Goal: Check status: Check status

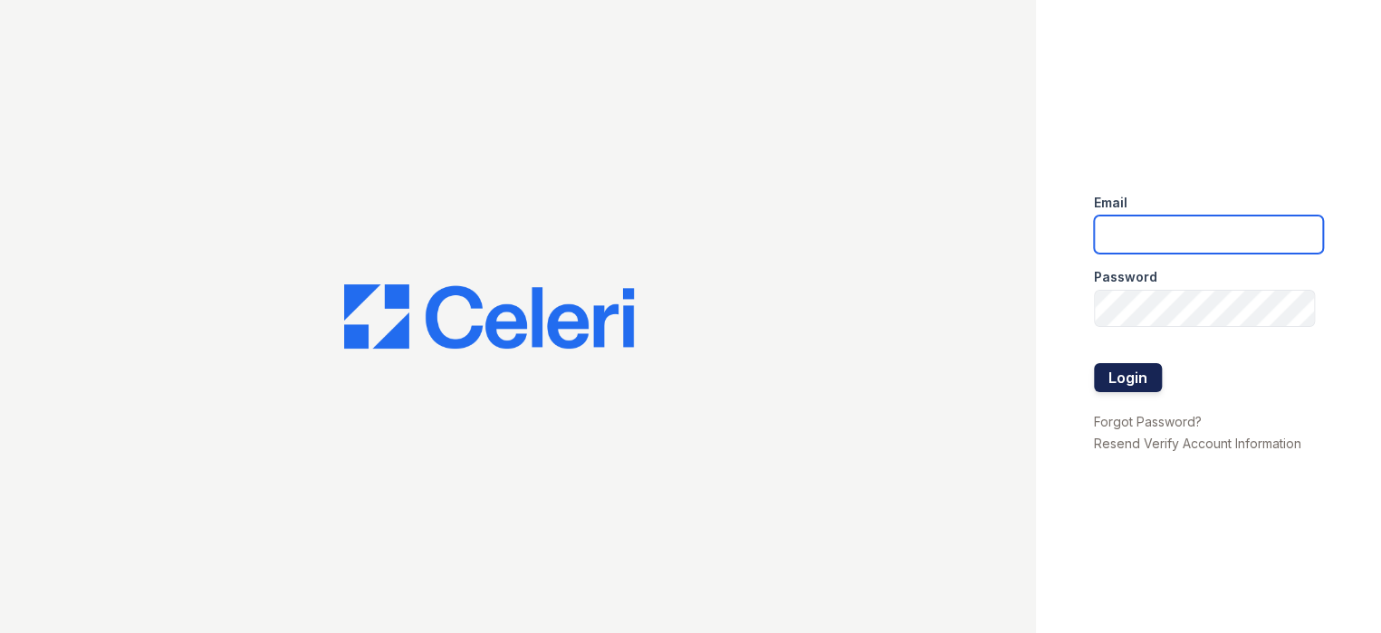
type input "prescottpark1@cafmanagement.com"
click at [1133, 378] on button "Login" at bounding box center [1128, 377] width 68 height 29
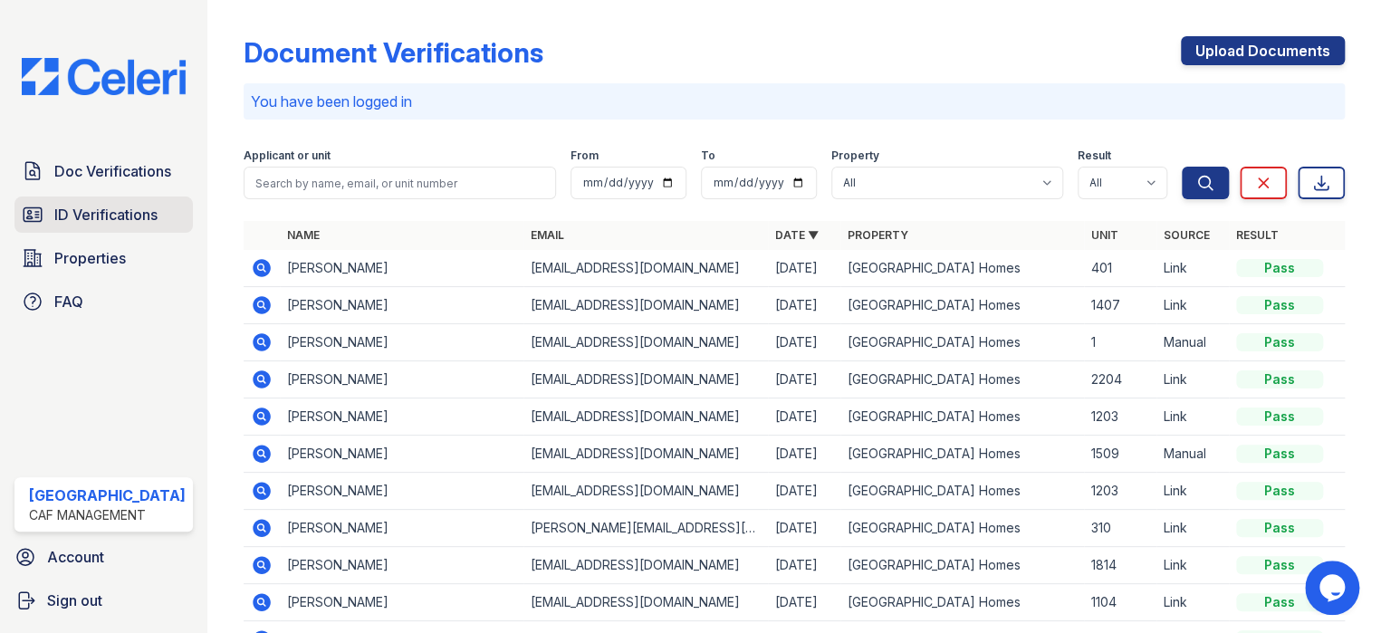
click at [100, 215] on span "ID Verifications" at bounding box center [105, 215] width 103 height 22
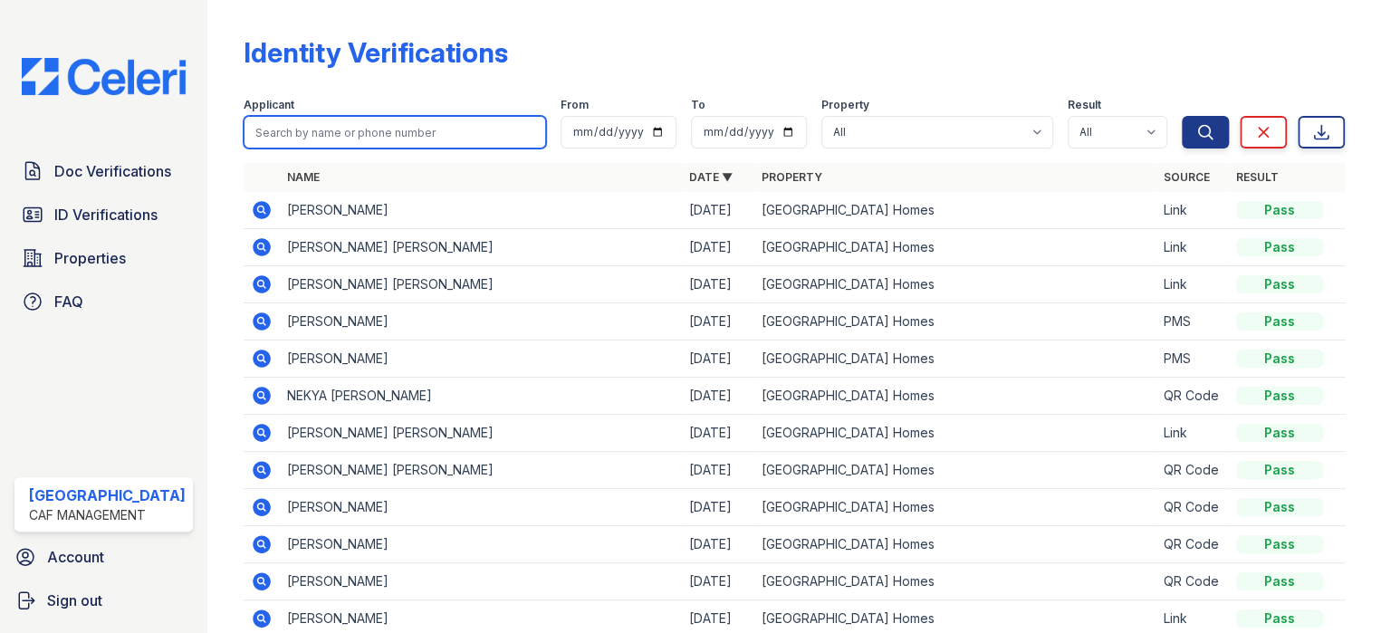
paste input "[PERSON_NAME]"
type input "[PERSON_NAME]"
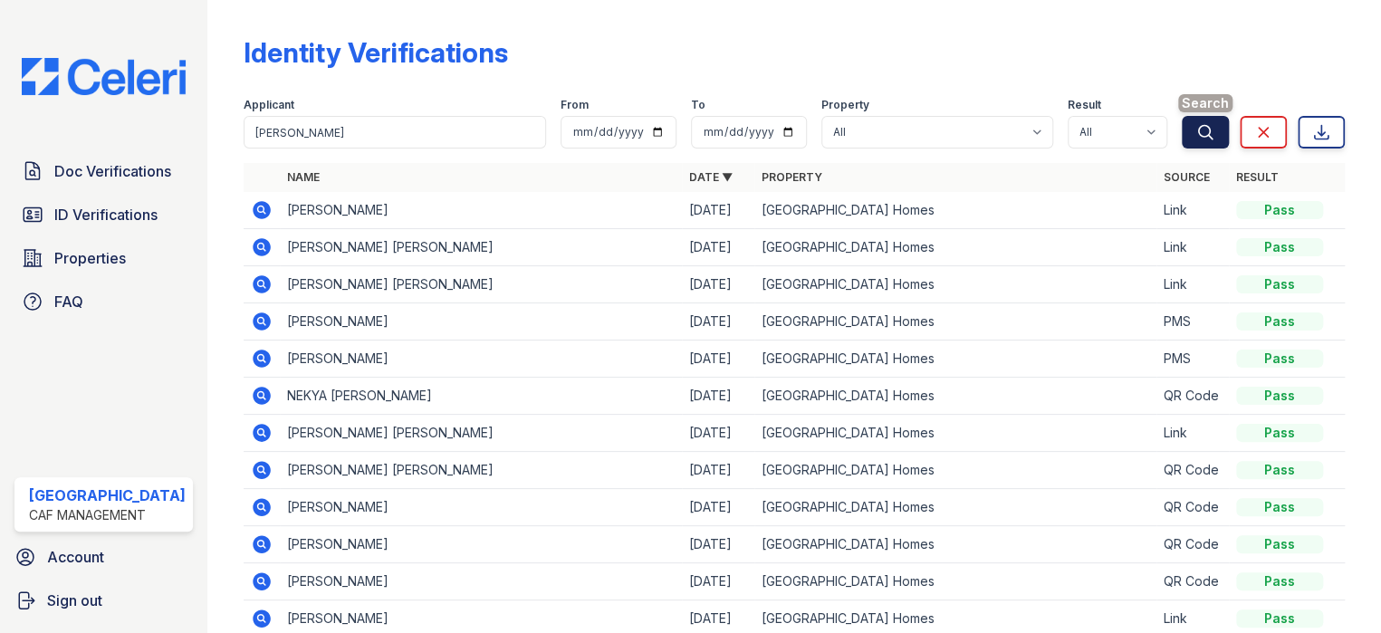
click at [1196, 131] on icon "submit" at bounding box center [1205, 132] width 18 height 18
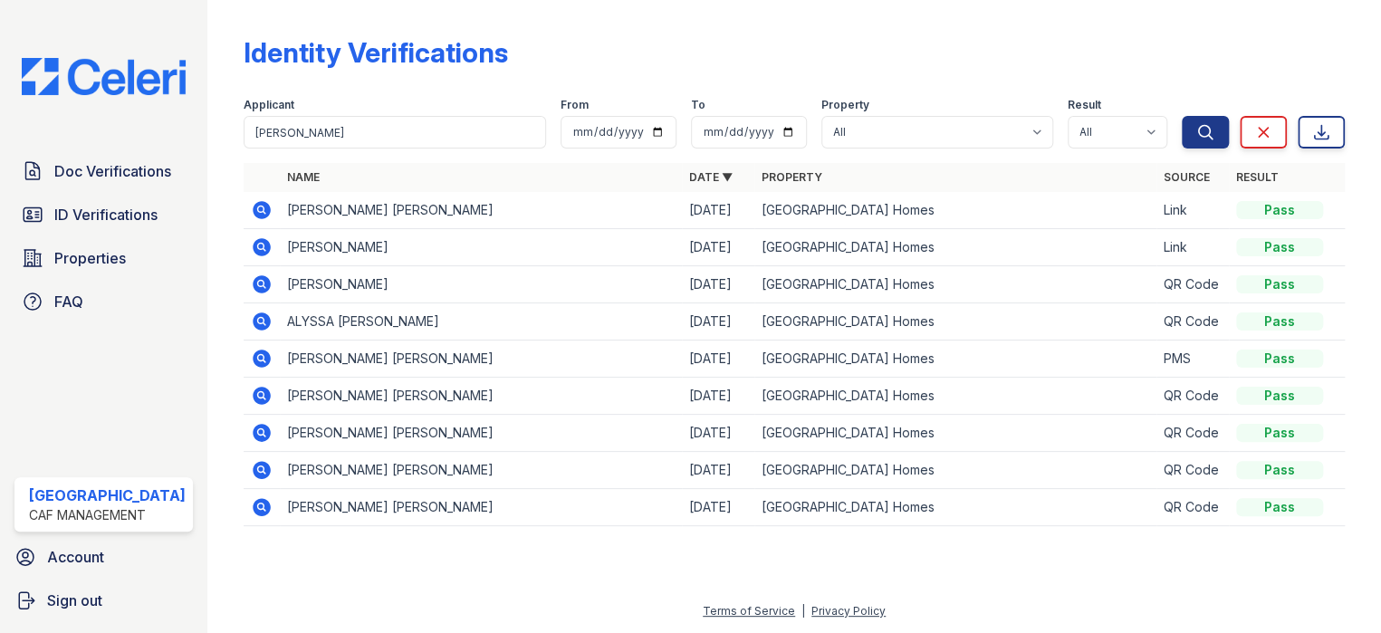
click at [258, 209] on icon at bounding box center [260, 208] width 5 height 5
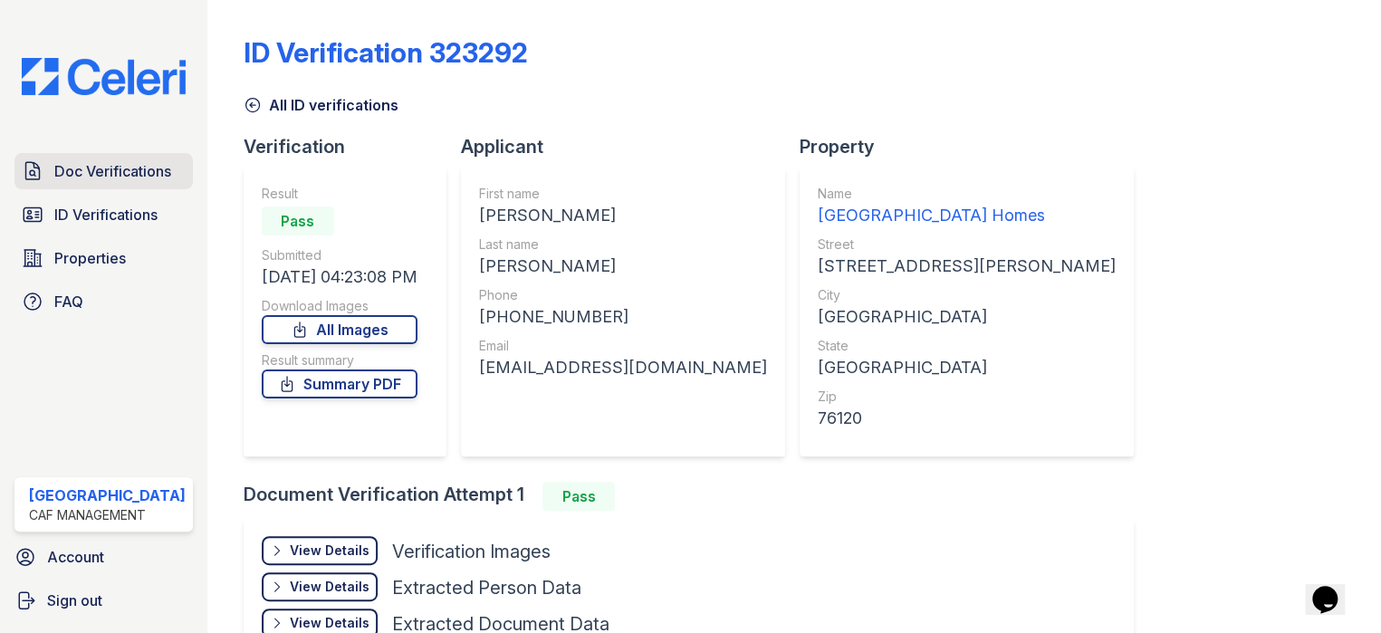
click at [72, 168] on span "Doc Verifications" at bounding box center [112, 171] width 117 height 22
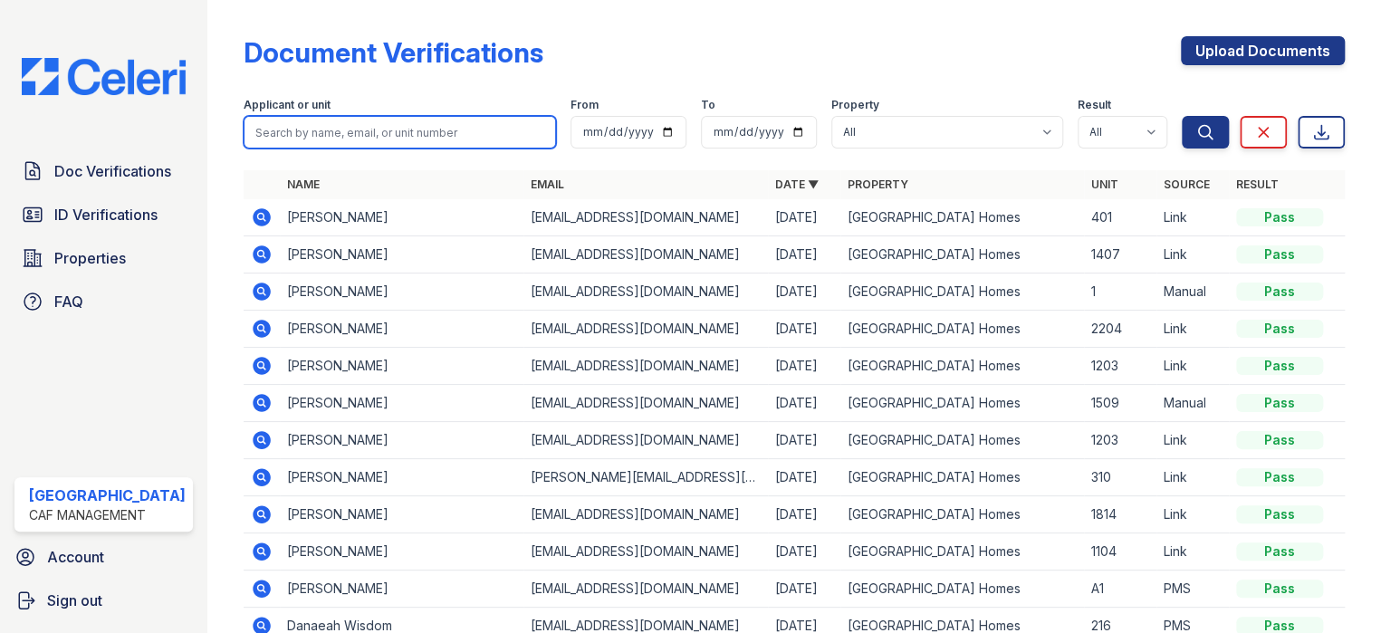
paste input "[PERSON_NAME]"
type input "[PERSON_NAME]"
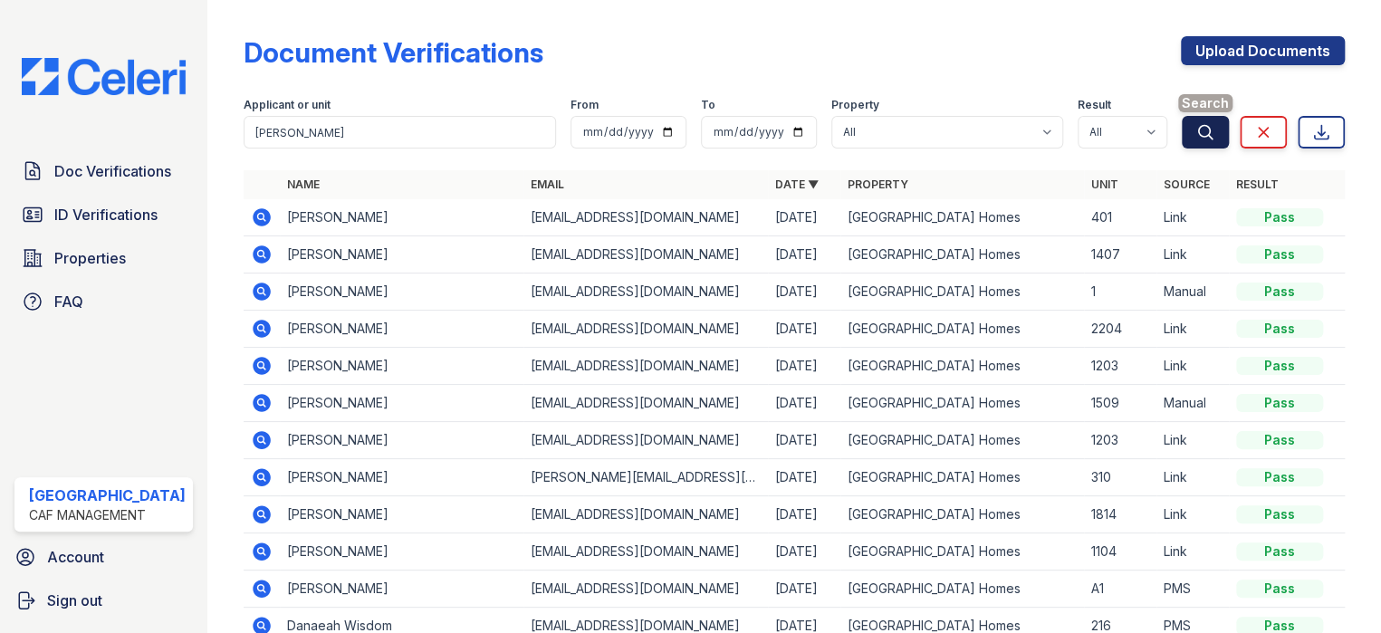
click at [1197, 119] on button "Search" at bounding box center [1204, 132] width 47 height 33
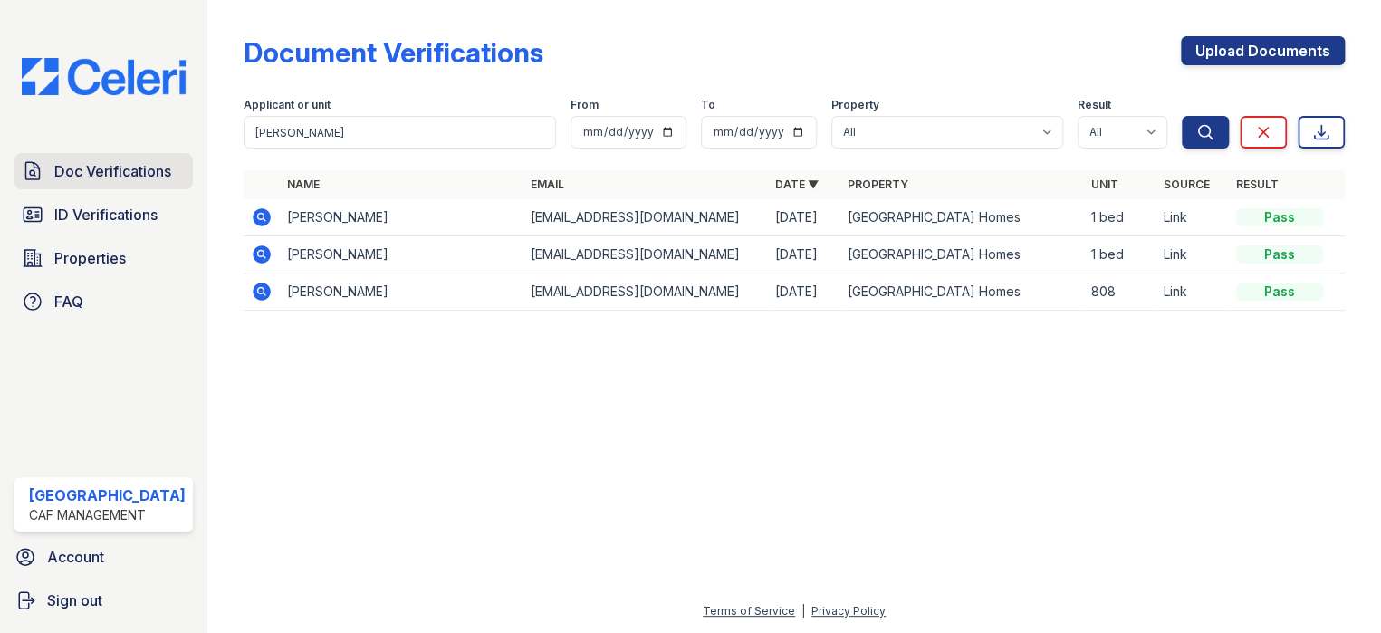
click at [132, 177] on span "Doc Verifications" at bounding box center [112, 171] width 117 height 22
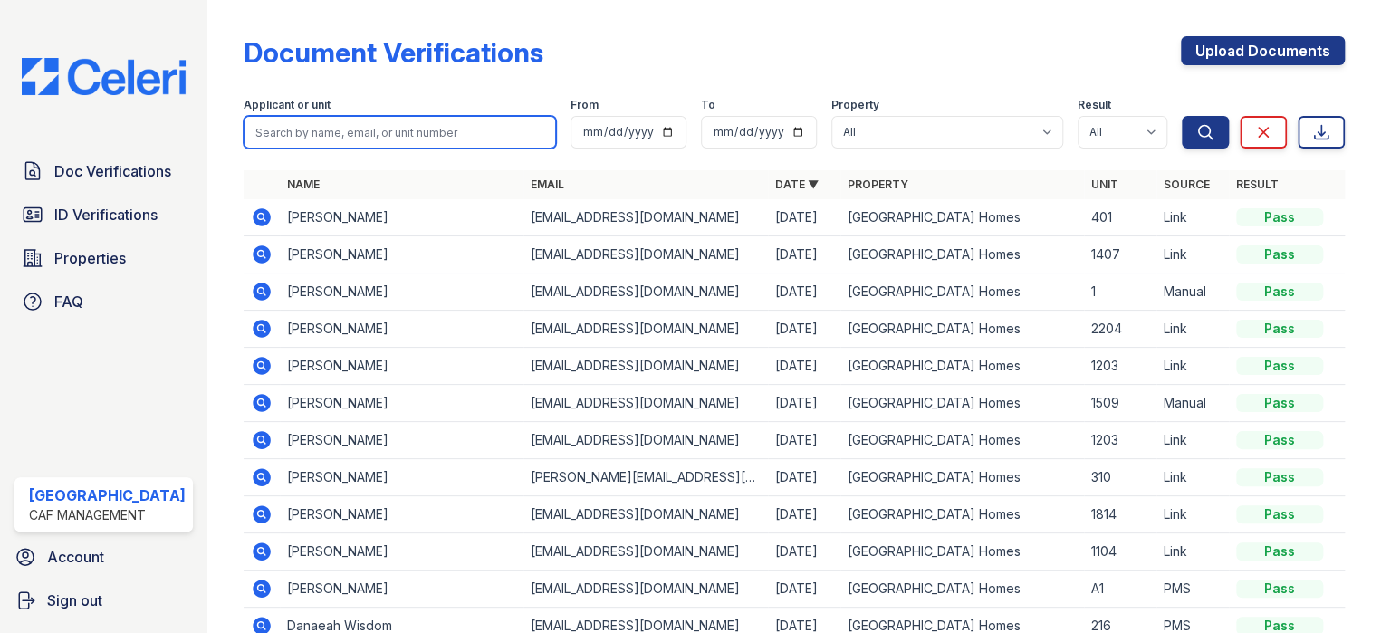
paste input "Robinson"
type input "Robinson"
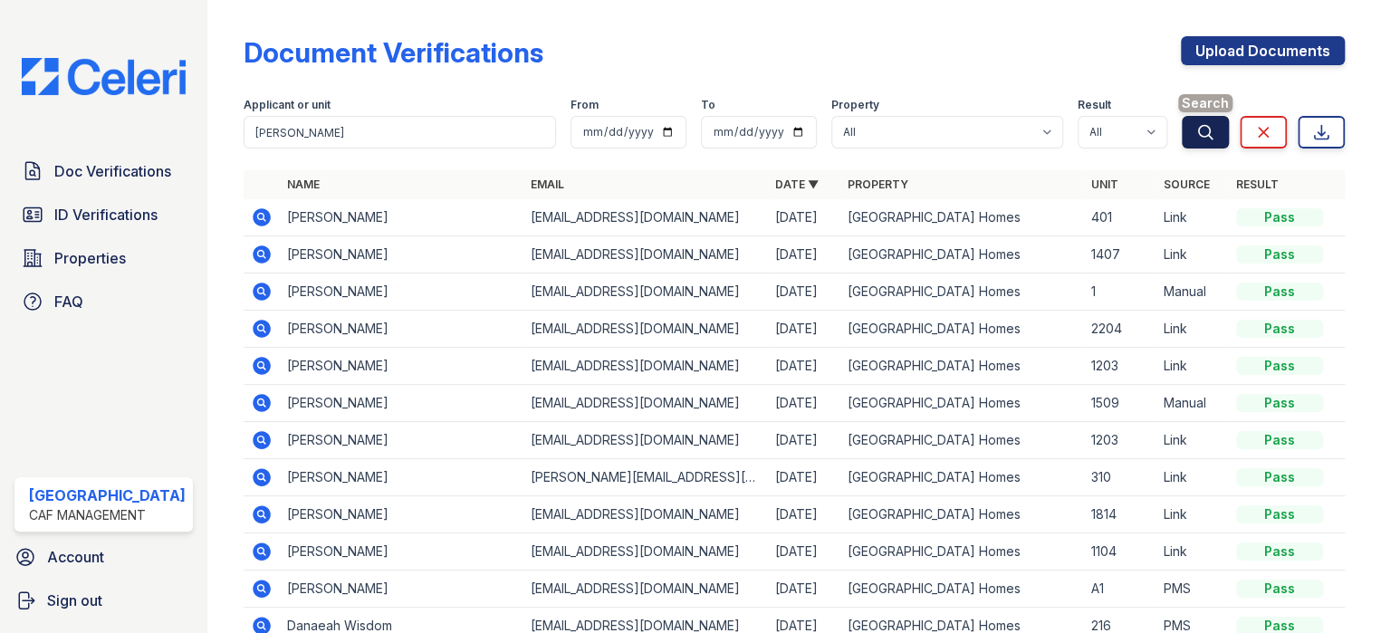
click at [1199, 127] on icon "submit" at bounding box center [1206, 132] width 14 height 14
